Goal: Transaction & Acquisition: Book appointment/travel/reservation

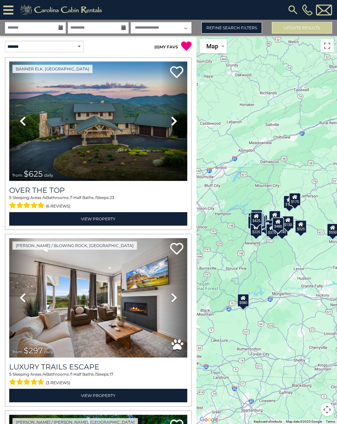
click at [13, 10] on icon at bounding box center [8, 10] width 10 height 12
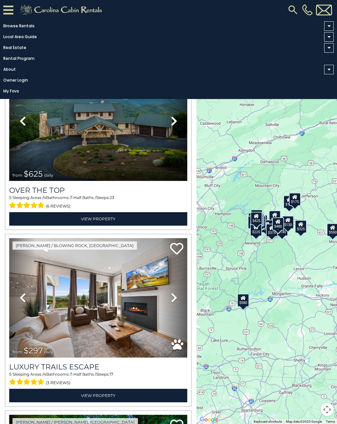
click at [329, 27] on span at bounding box center [329, 26] width 10 height 10
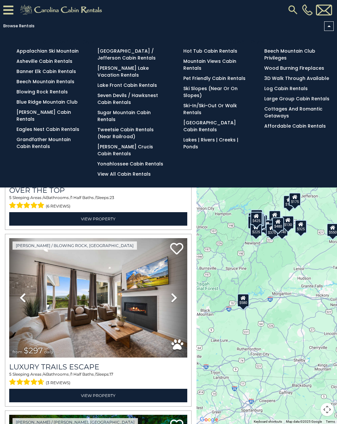
click at [327, 27] on span at bounding box center [329, 26] width 10 height 10
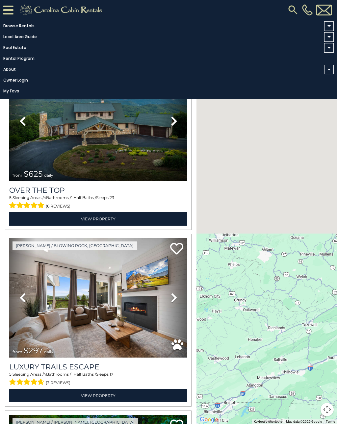
click at [24, 264] on link "Previous" at bounding box center [22, 297] width 27 height 119
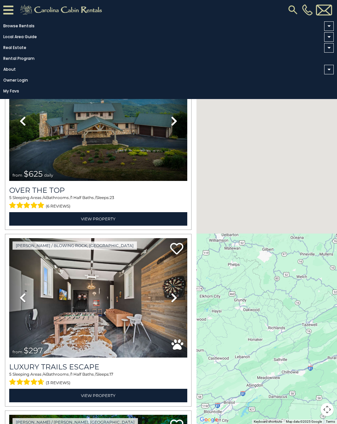
click at [9, 12] on icon at bounding box center [8, 10] width 10 height 12
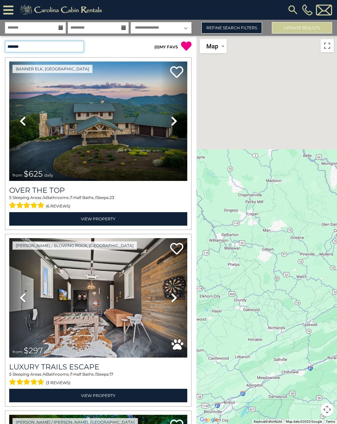
click at [80, 44] on select "**********" at bounding box center [44, 47] width 79 height 12
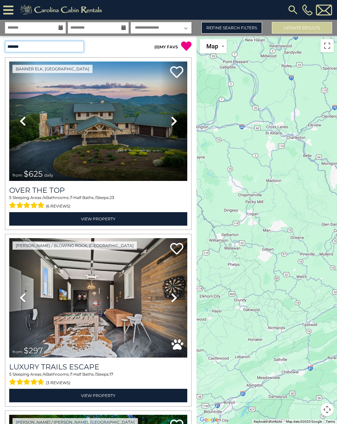
select select "**********"
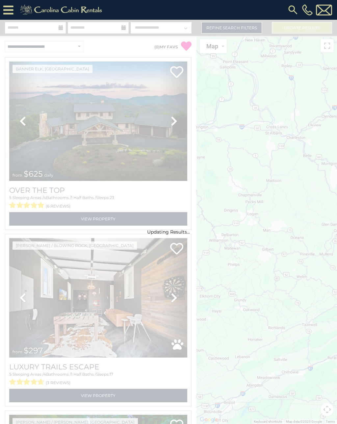
click at [78, 50] on div "Updating Results..." at bounding box center [168, 222] width 337 height 404
click at [81, 45] on div "Updating Results..." at bounding box center [168, 222] width 337 height 404
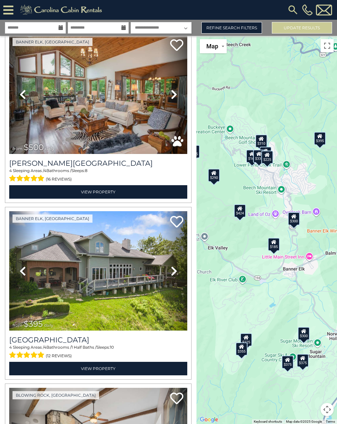
scroll to position [3736, 0]
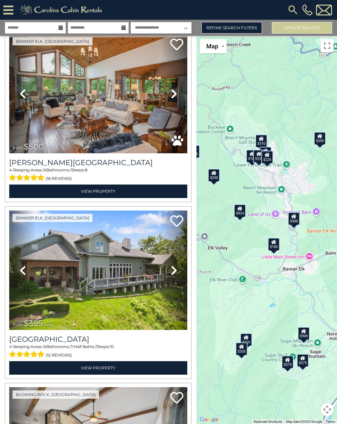
click at [40, 276] on img at bounding box center [98, 269] width 178 height 119
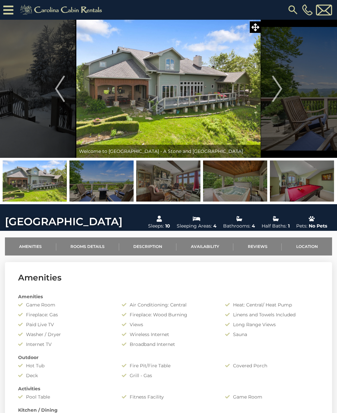
click at [276, 83] on img "Next" at bounding box center [277, 89] width 10 height 26
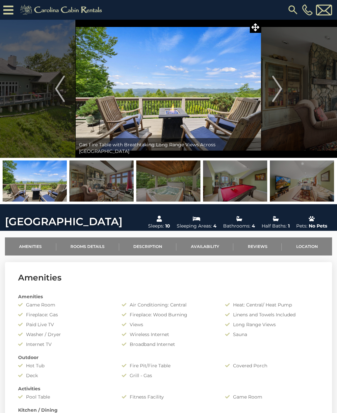
click at [270, 89] on button "Next" at bounding box center [277, 89] width 32 height 138
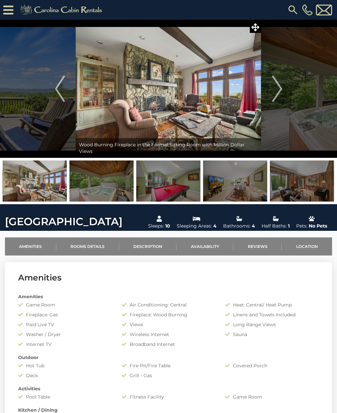
click at [274, 88] on img "Next" at bounding box center [277, 89] width 10 height 26
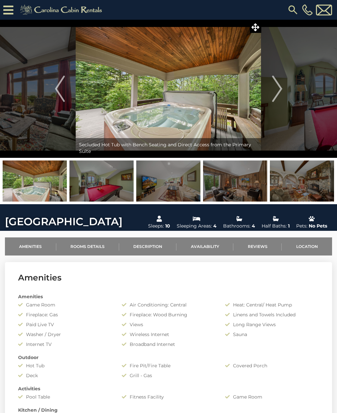
click at [277, 94] on img "Next" at bounding box center [277, 89] width 10 height 26
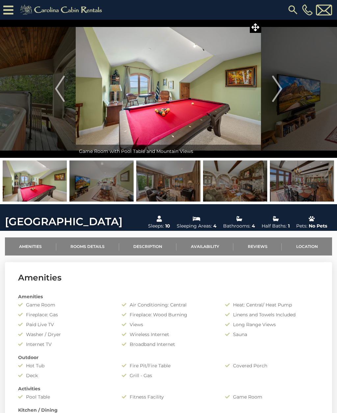
click at [277, 92] on img "Next" at bounding box center [277, 89] width 10 height 26
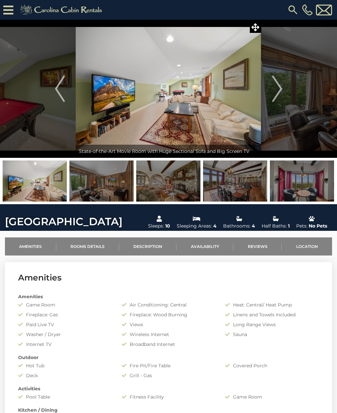
click at [276, 92] on img "Next" at bounding box center [277, 89] width 10 height 26
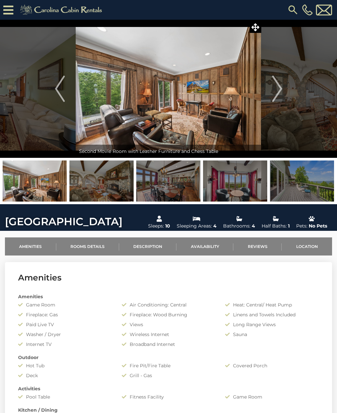
click at [278, 89] on img "Next" at bounding box center [277, 89] width 10 height 26
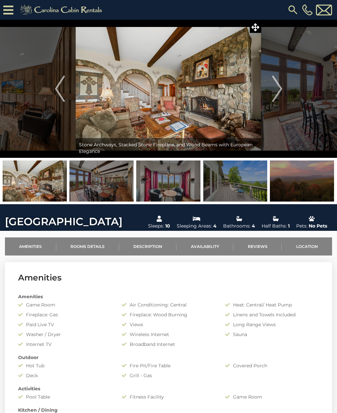
click at [276, 92] on img "Next" at bounding box center [277, 89] width 10 height 26
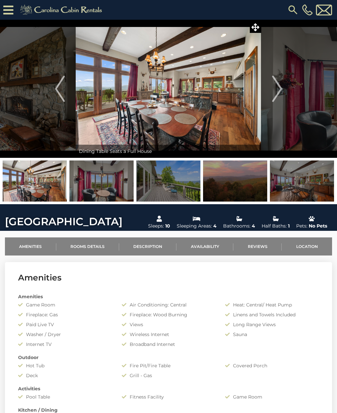
click at [276, 89] on img "Next" at bounding box center [277, 89] width 10 height 26
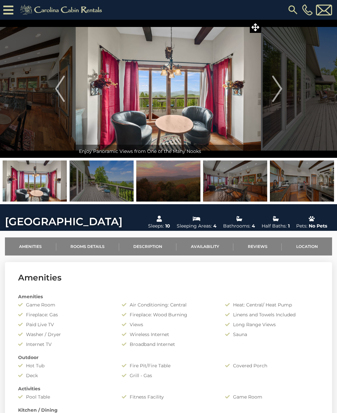
click at [278, 89] on img "Next" at bounding box center [277, 89] width 10 height 26
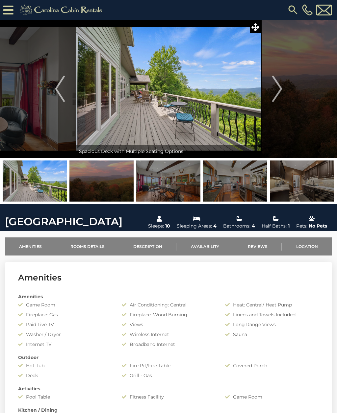
click at [279, 90] on img "Next" at bounding box center [277, 89] width 10 height 26
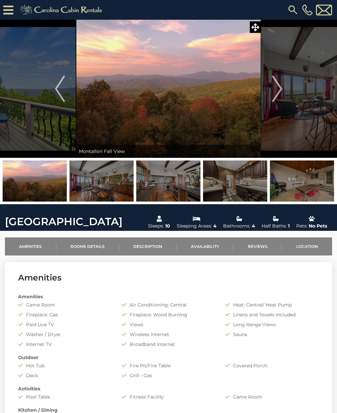
click at [273, 92] on img "Next" at bounding box center [277, 89] width 10 height 26
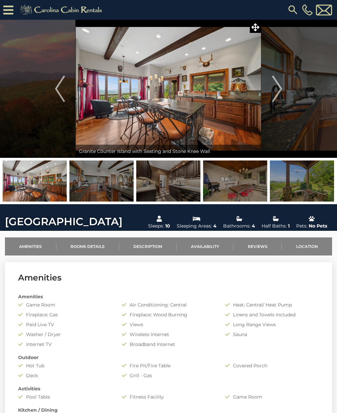
click at [278, 89] on img "Next" at bounding box center [277, 89] width 10 height 26
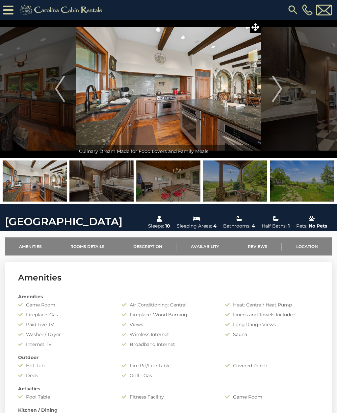
click at [281, 89] on img "Next" at bounding box center [277, 89] width 10 height 26
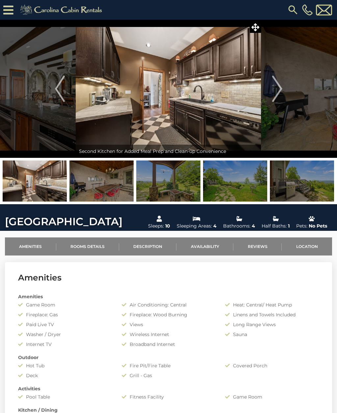
click at [280, 90] on img "Next" at bounding box center [277, 89] width 10 height 26
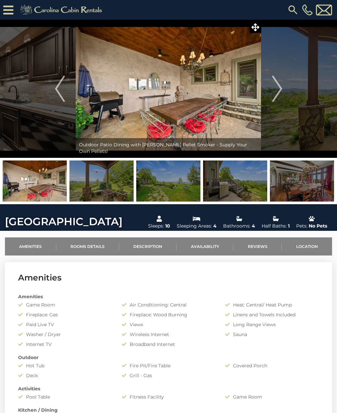
click at [286, 85] on button "Next" at bounding box center [277, 89] width 32 height 138
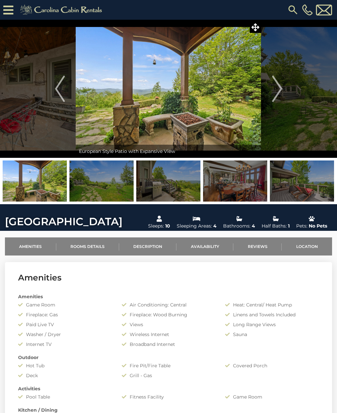
click at [279, 88] on img "Next" at bounding box center [277, 89] width 10 height 26
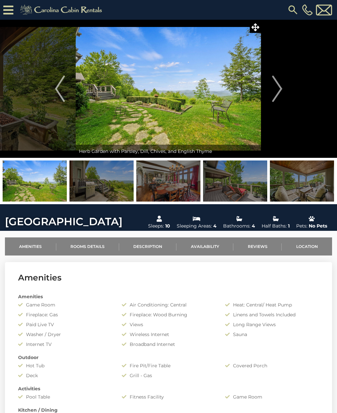
click at [280, 86] on img "Next" at bounding box center [277, 89] width 10 height 26
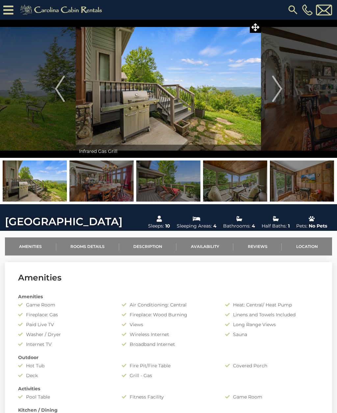
click at [281, 87] on img "Next" at bounding box center [277, 89] width 10 height 26
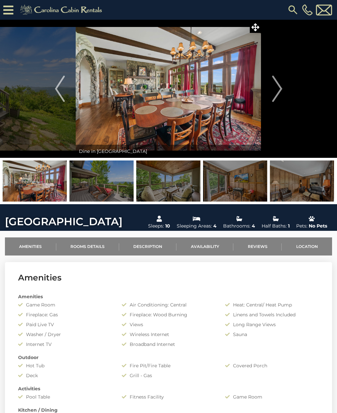
click at [277, 88] on img "Next" at bounding box center [277, 89] width 10 height 26
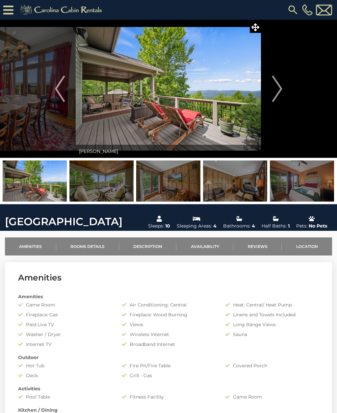
click at [281, 88] on img "Next" at bounding box center [277, 89] width 10 height 26
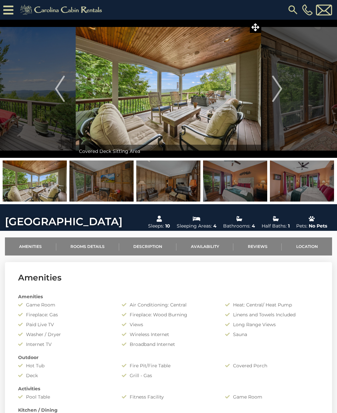
click at [280, 88] on img "Next" at bounding box center [277, 89] width 10 height 26
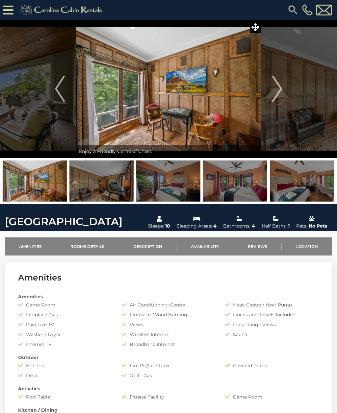
click at [280, 88] on img "Next" at bounding box center [277, 89] width 10 height 26
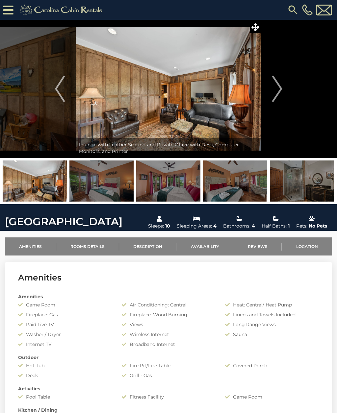
click at [280, 88] on img "Next" at bounding box center [277, 89] width 10 height 26
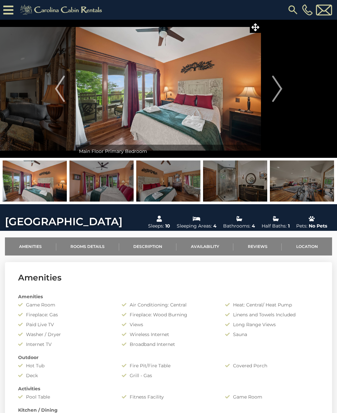
click at [274, 92] on img "Next" at bounding box center [277, 89] width 10 height 26
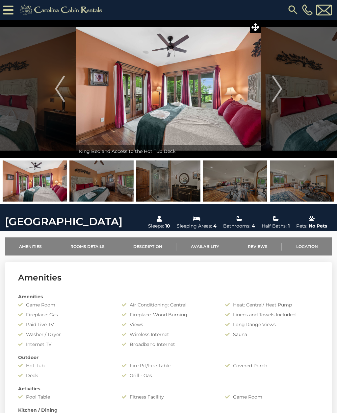
click at [278, 93] on img "Next" at bounding box center [277, 89] width 10 height 26
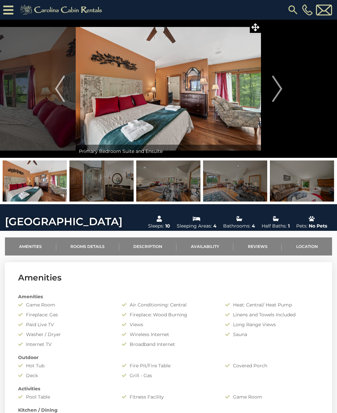
click at [276, 93] on img "Next" at bounding box center [277, 89] width 10 height 26
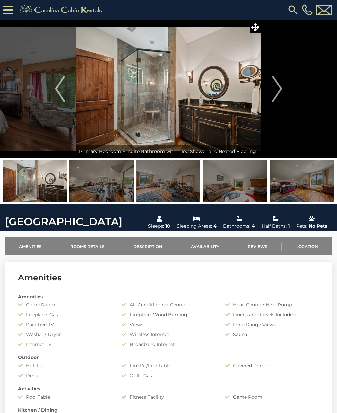
click at [278, 91] on img "Next" at bounding box center [277, 89] width 10 height 26
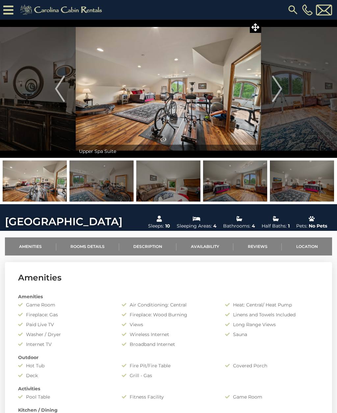
click at [284, 91] on button "Next" at bounding box center [277, 89] width 32 height 138
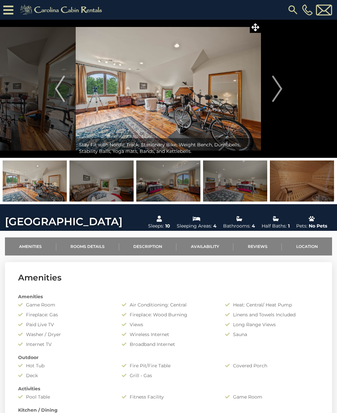
click at [281, 93] on img "Next" at bounding box center [277, 89] width 10 height 26
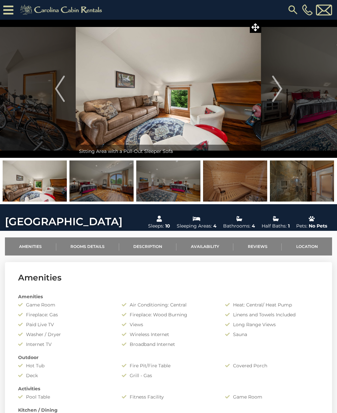
click at [277, 85] on img "Next" at bounding box center [277, 89] width 10 height 26
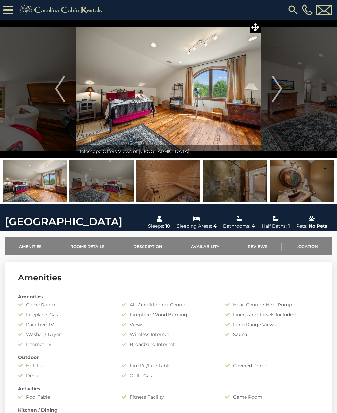
click at [282, 85] on img "Next" at bounding box center [277, 89] width 10 height 26
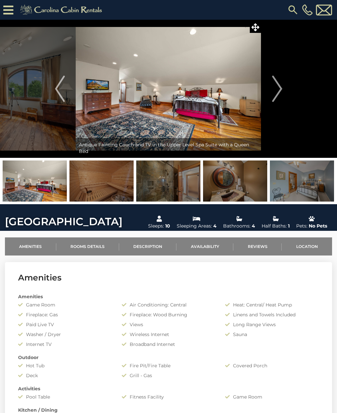
click at [281, 85] on img "Next" at bounding box center [277, 89] width 10 height 26
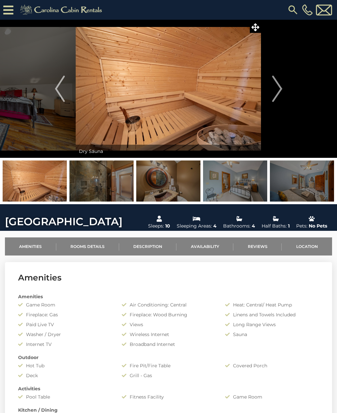
click at [276, 90] on img "Next" at bounding box center [277, 89] width 10 height 26
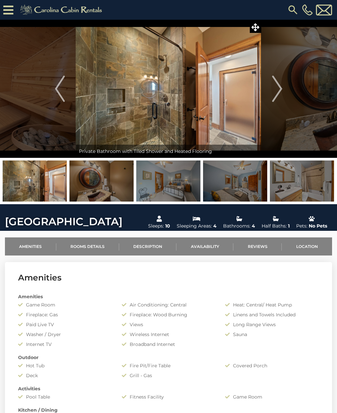
click at [278, 92] on img "Next" at bounding box center [277, 89] width 10 height 26
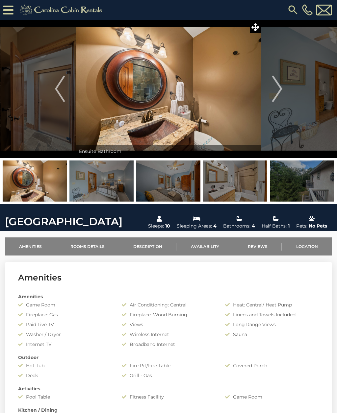
click at [280, 88] on img "Next" at bounding box center [277, 89] width 10 height 26
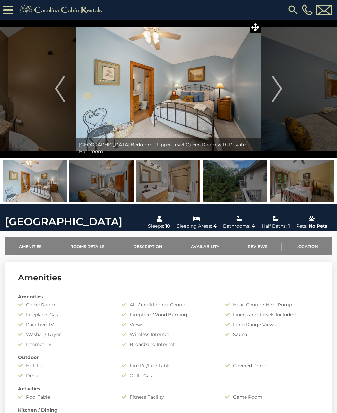
click at [281, 90] on img "Next" at bounding box center [277, 89] width 10 height 26
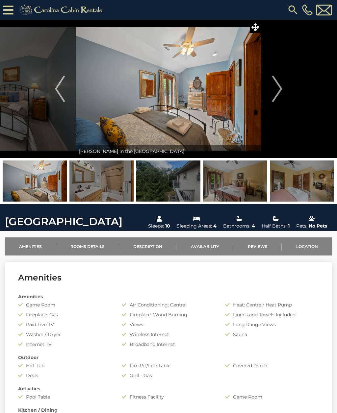
click at [277, 97] on img "Next" at bounding box center [277, 89] width 10 height 26
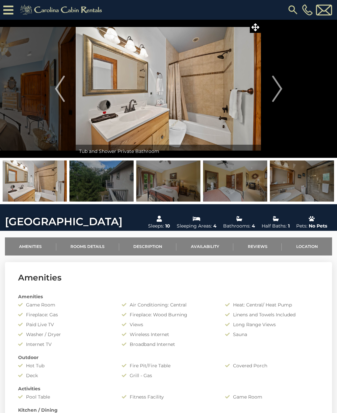
click at [282, 96] on img "Next" at bounding box center [277, 89] width 10 height 26
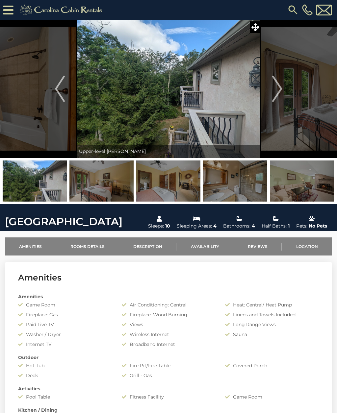
click at [280, 91] on img "Next" at bounding box center [277, 89] width 10 height 26
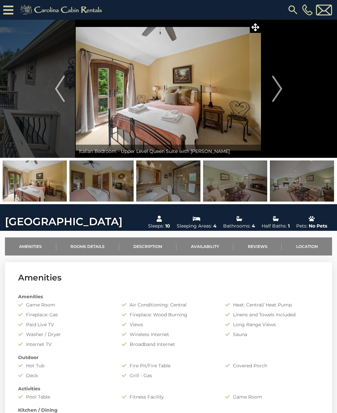
click at [280, 90] on img "Next" at bounding box center [277, 89] width 10 height 26
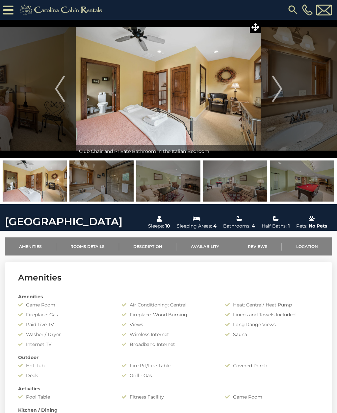
click at [274, 92] on img "Next" at bounding box center [277, 89] width 10 height 26
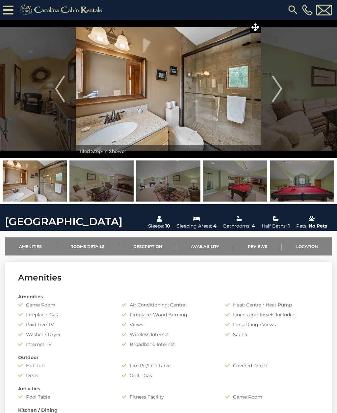
click at [280, 94] on img "Next" at bounding box center [277, 89] width 10 height 26
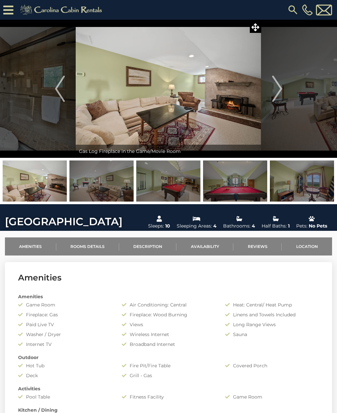
click at [280, 95] on img "Next" at bounding box center [277, 89] width 10 height 26
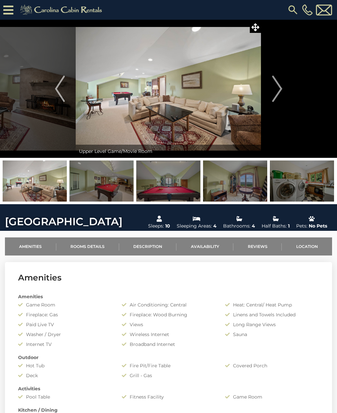
click at [273, 95] on img "Next" at bounding box center [277, 89] width 10 height 26
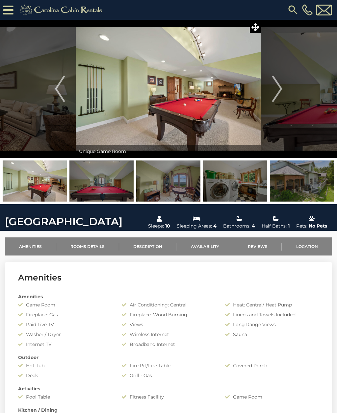
click at [277, 92] on img "Next" at bounding box center [277, 89] width 10 height 26
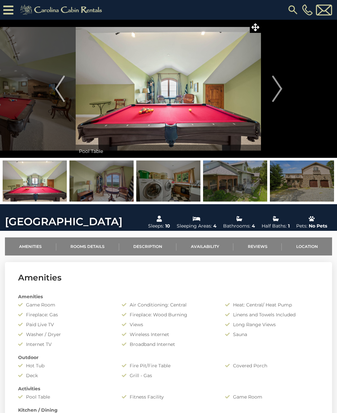
click at [278, 91] on img "Next" at bounding box center [277, 89] width 10 height 26
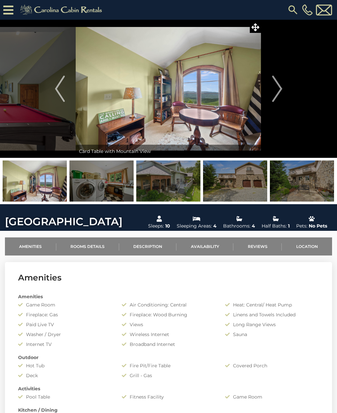
click at [275, 92] on img "Next" at bounding box center [277, 89] width 10 height 26
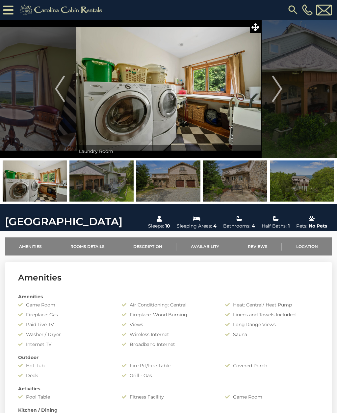
click at [275, 92] on img "Next" at bounding box center [277, 89] width 10 height 26
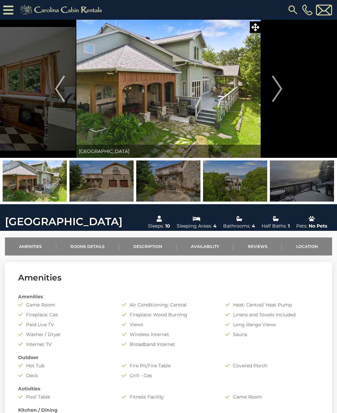
click at [279, 90] on img "Next" at bounding box center [277, 89] width 10 height 26
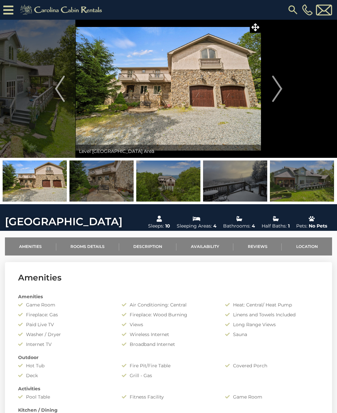
click at [280, 89] on img "Next" at bounding box center [277, 89] width 10 height 26
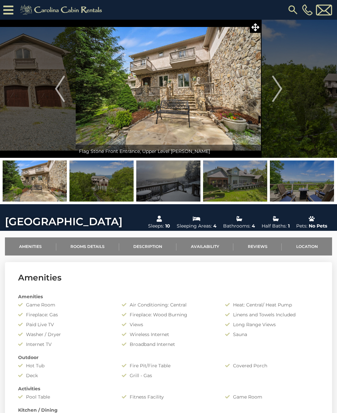
click at [279, 92] on img "Next" at bounding box center [277, 89] width 10 height 26
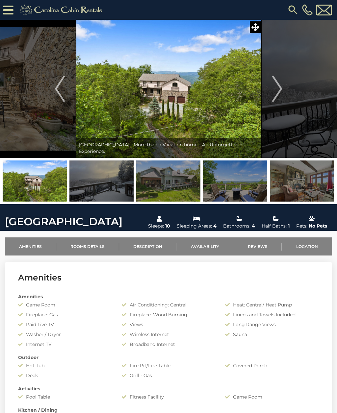
click at [281, 91] on img "Next" at bounding box center [277, 89] width 10 height 26
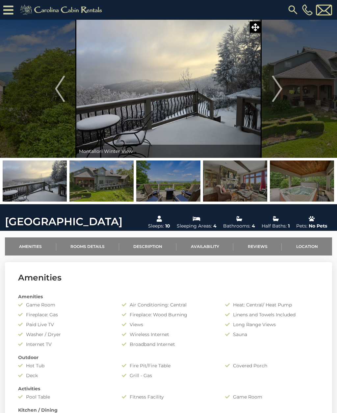
click at [277, 92] on img "Next" at bounding box center [277, 89] width 10 height 26
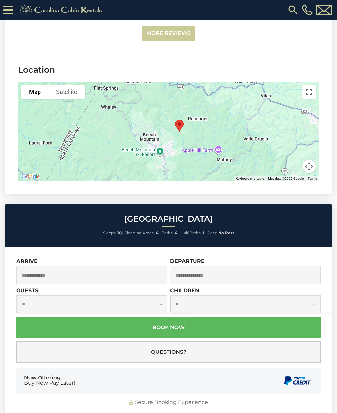
scroll to position [2693, 0]
